Goal: Transaction & Acquisition: Subscribe to service/newsletter

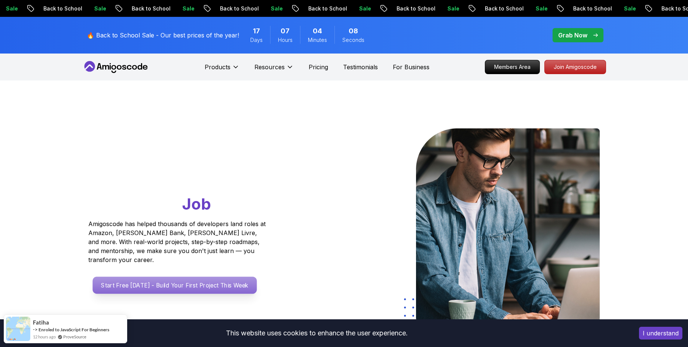
click at [238, 277] on p "Start Free [DATE] - Build Your First Project This Week" at bounding box center [174, 285] width 164 height 17
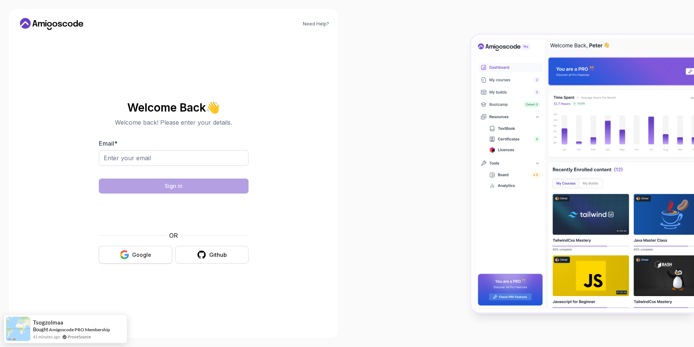
click at [137, 247] on button "Google" at bounding box center [135, 255] width 73 height 18
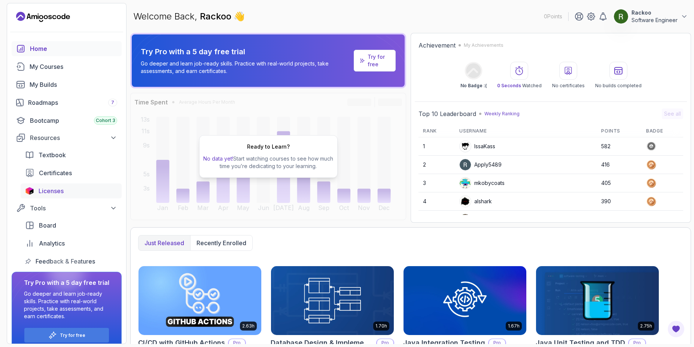
click at [67, 195] on div "Licenses" at bounding box center [78, 190] width 79 height 9
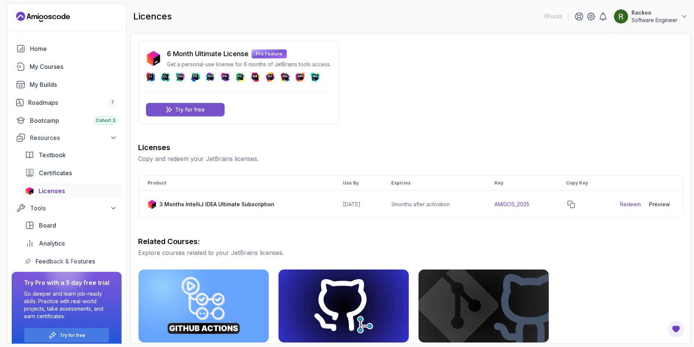
click at [208, 109] on div "Try for free" at bounding box center [185, 109] width 79 height 13
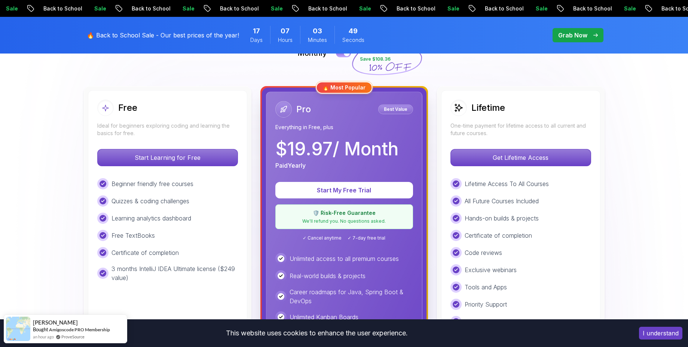
scroll to position [202, 0]
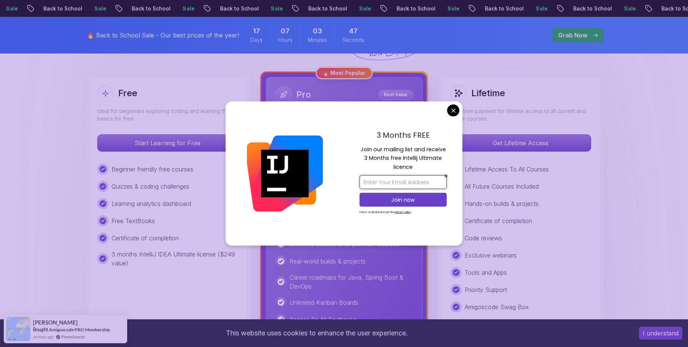
click at [415, 185] on input "email" at bounding box center [403, 182] width 87 height 14
type input "zafantasy234@gmail.com"
click at [427, 201] on p "Join now" at bounding box center [403, 199] width 71 height 7
